Goal: Task Accomplishment & Management: Manage account settings

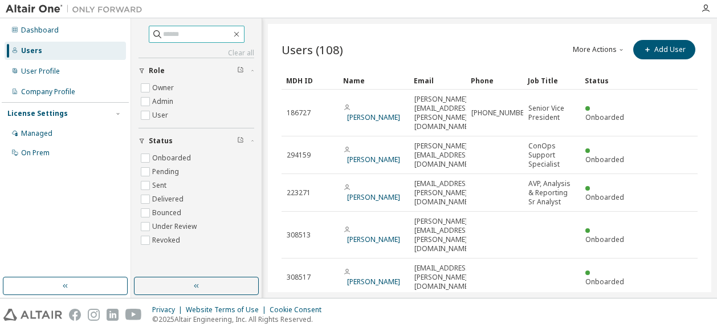
click at [173, 36] on input "text" at bounding box center [197, 34] width 68 height 11
type input "*****"
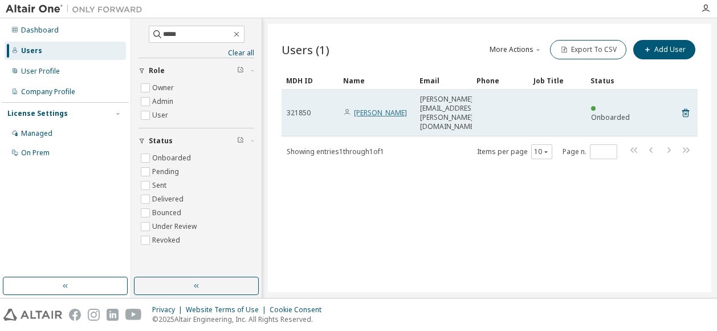
click at [367, 108] on link "[PERSON_NAME]" at bounding box center [380, 113] width 53 height 10
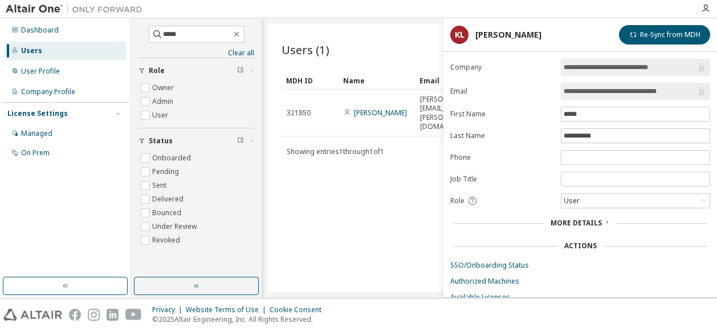
scroll to position [32, 0]
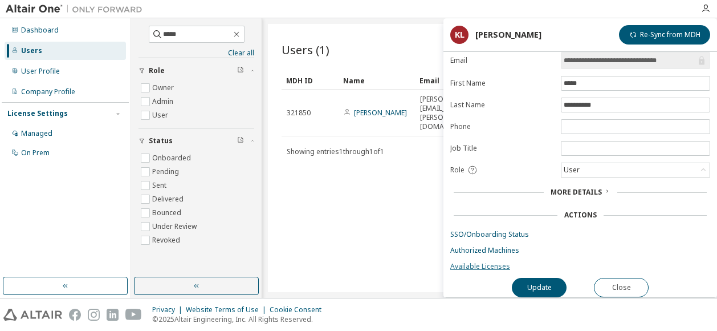
click at [472, 262] on link "Available Licenses" at bounding box center [580, 266] width 260 height 9
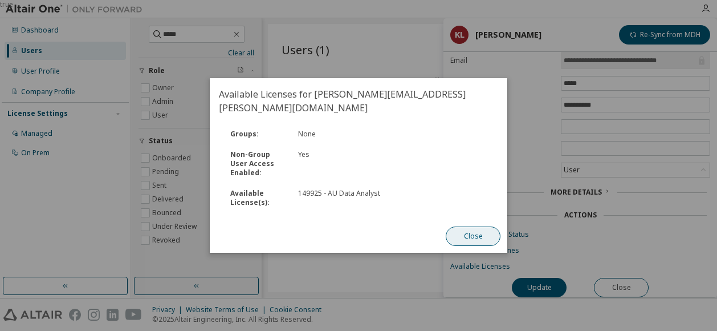
click at [473, 227] on button "Close" at bounding box center [473, 235] width 55 height 19
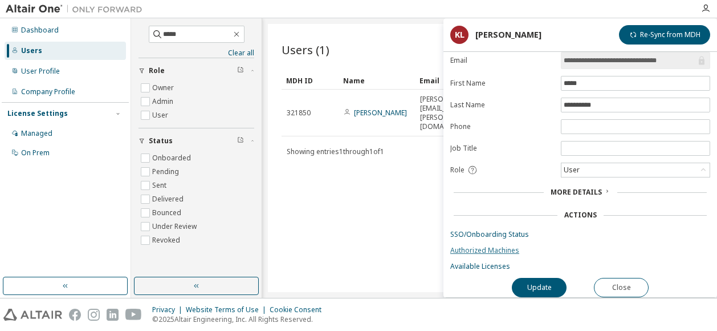
click at [483, 246] on link "Authorized Machines" at bounding box center [580, 250] width 260 height 9
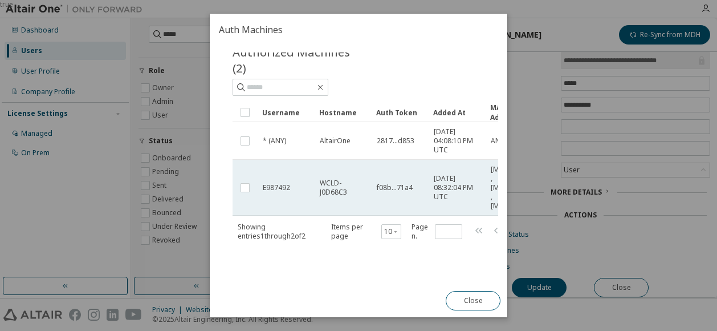
scroll to position [0, 0]
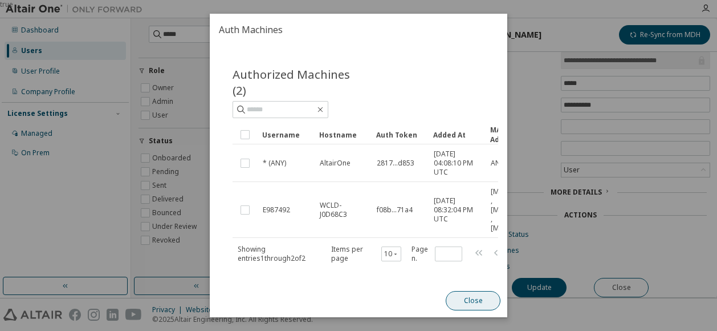
click at [473, 299] on button "Close" at bounding box center [473, 300] width 55 height 19
